Goal: Task Accomplishment & Management: Manage account settings

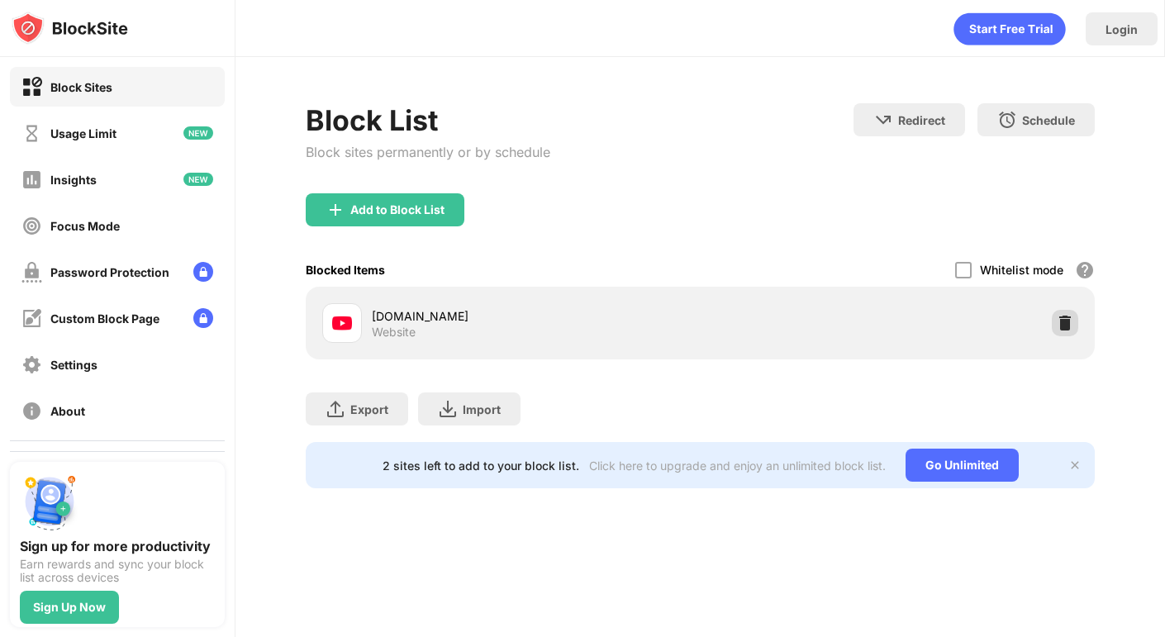
click at [1063, 327] on img at bounding box center [1065, 323] width 17 height 17
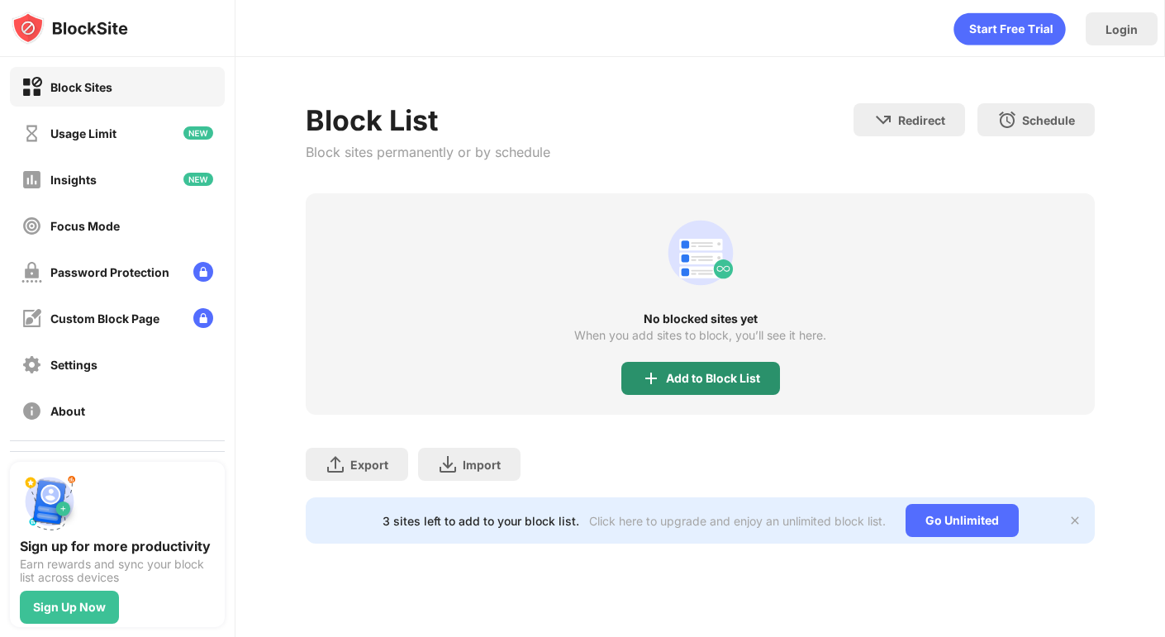
click at [675, 372] on div "Add to Block List" at bounding box center [713, 378] width 94 height 13
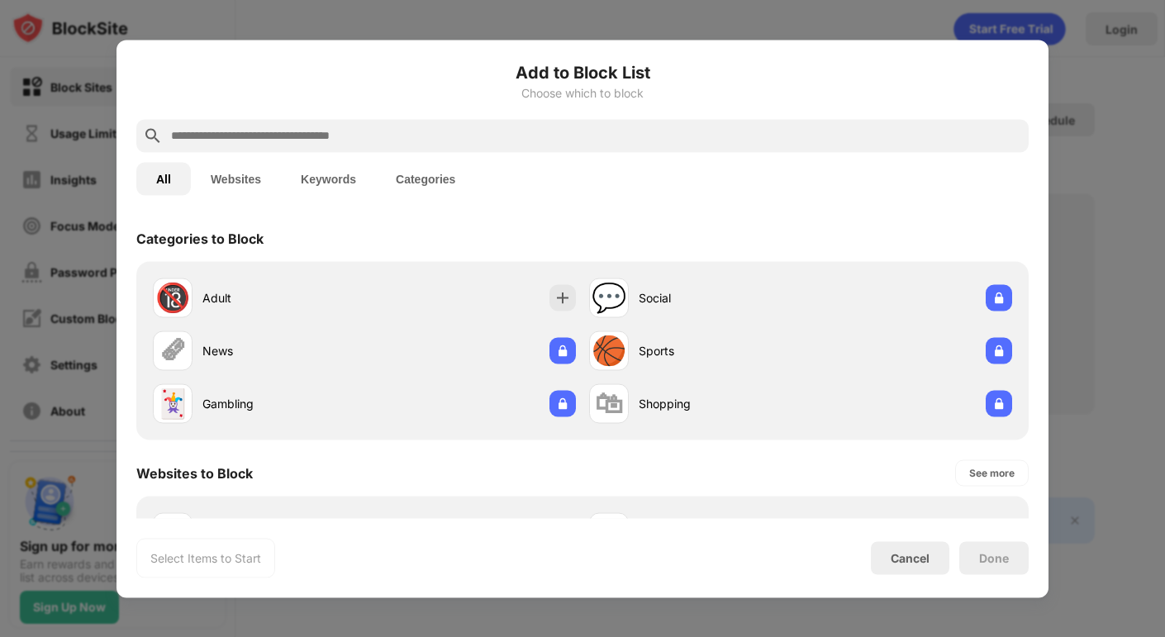
click at [442, 131] on input "text" at bounding box center [595, 136] width 853 height 20
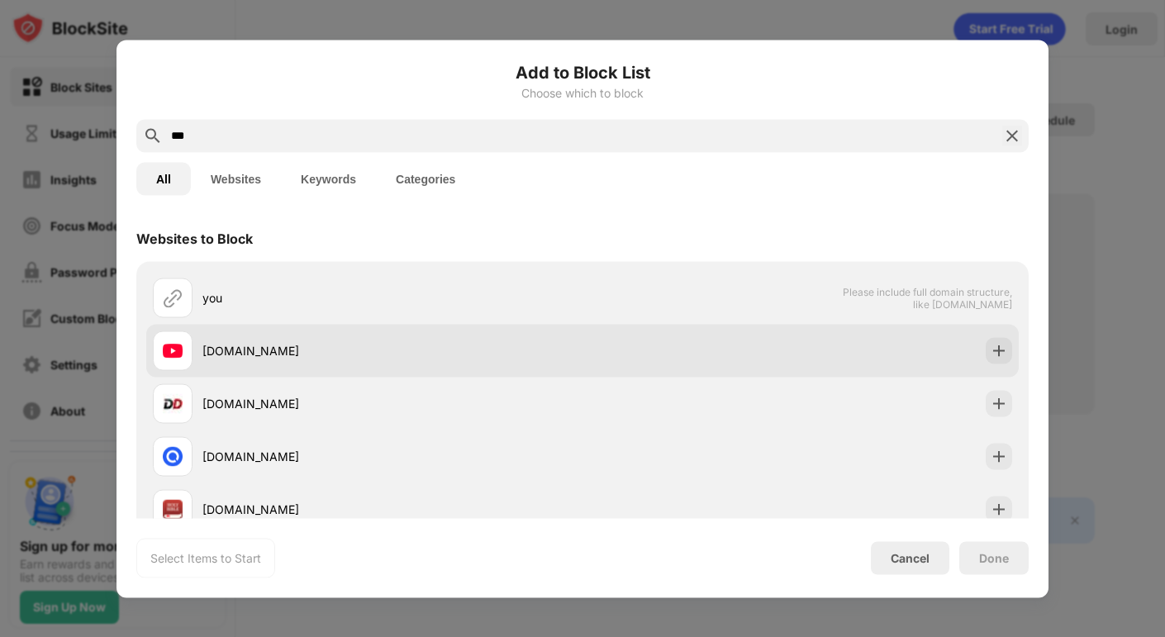
type input "***"
click at [226, 344] on div "[DOMAIN_NAME]" at bounding box center [392, 350] width 380 height 17
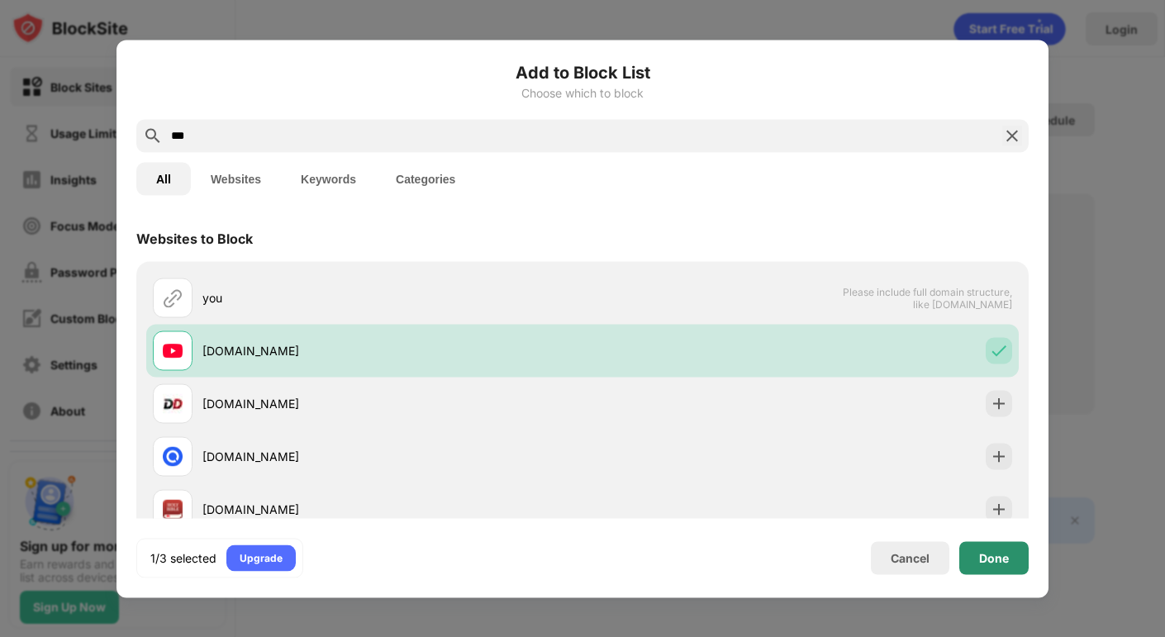
click at [1003, 558] on div "Done" at bounding box center [994, 557] width 30 height 13
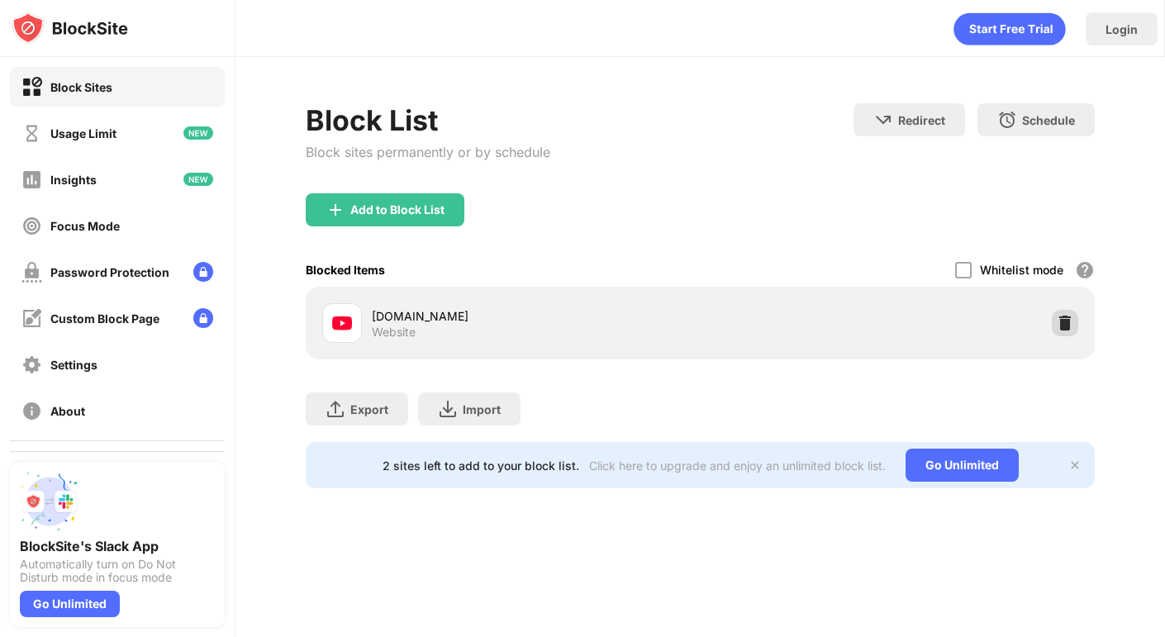
click at [1067, 313] on div at bounding box center [1065, 323] width 26 height 26
